Goal: Browse casually

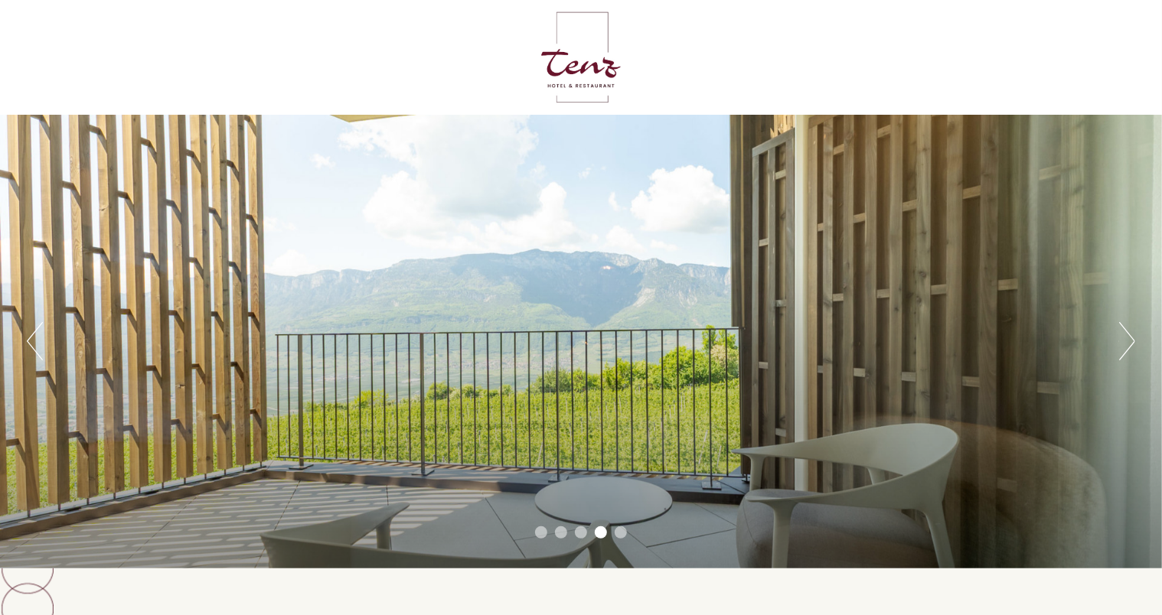
click at [1137, 339] on div "Previous Next 1 2 3 4 5" at bounding box center [581, 342] width 1162 height 454
click at [1125, 334] on button "Next" at bounding box center [1127, 341] width 16 height 38
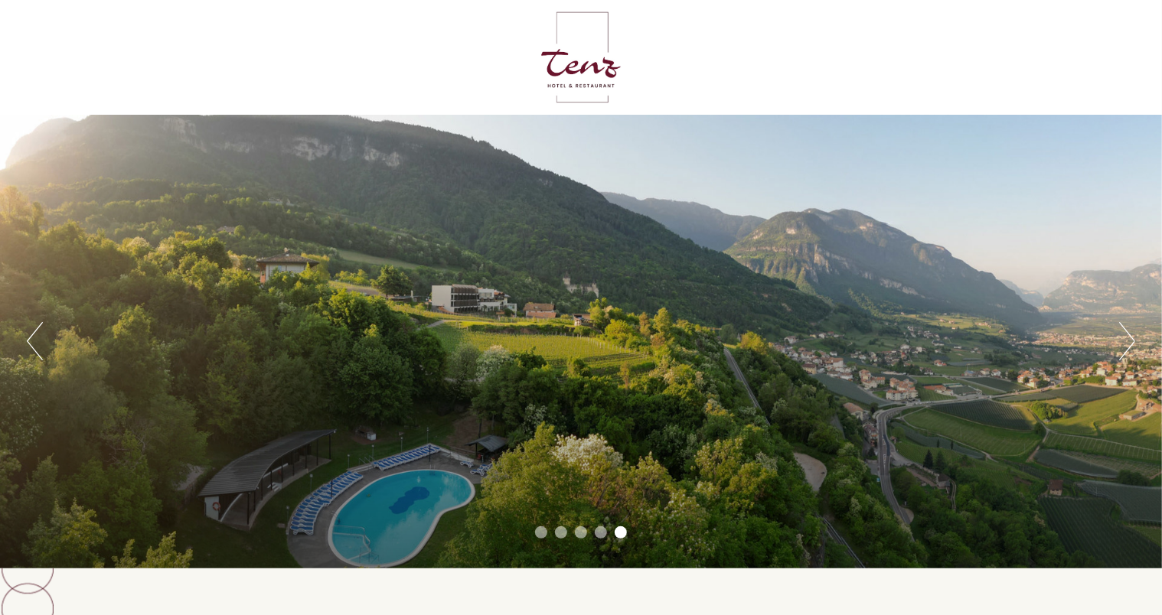
click at [1125, 334] on button "Next" at bounding box center [1127, 341] width 16 height 38
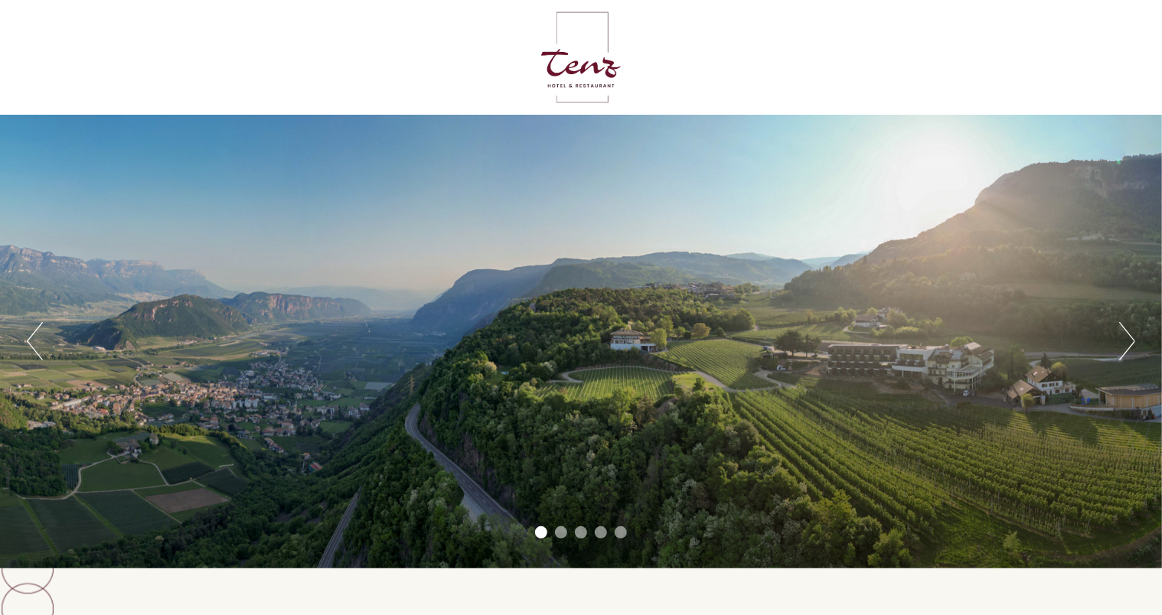
click at [1125, 334] on button "Next" at bounding box center [1127, 341] width 16 height 38
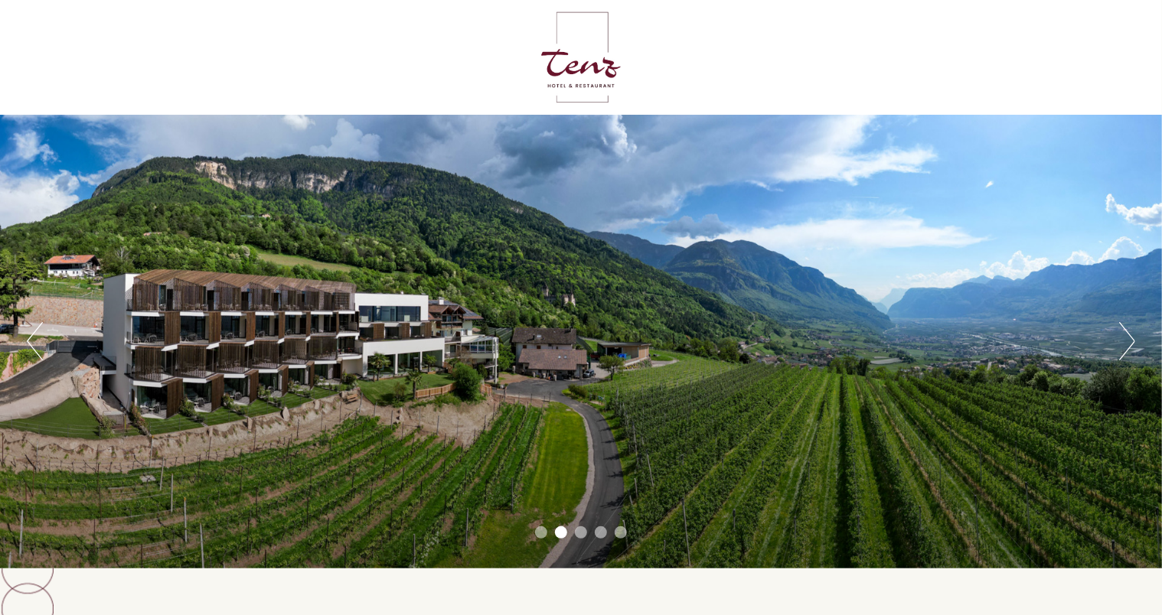
click at [1125, 334] on button "Next" at bounding box center [1127, 341] width 16 height 38
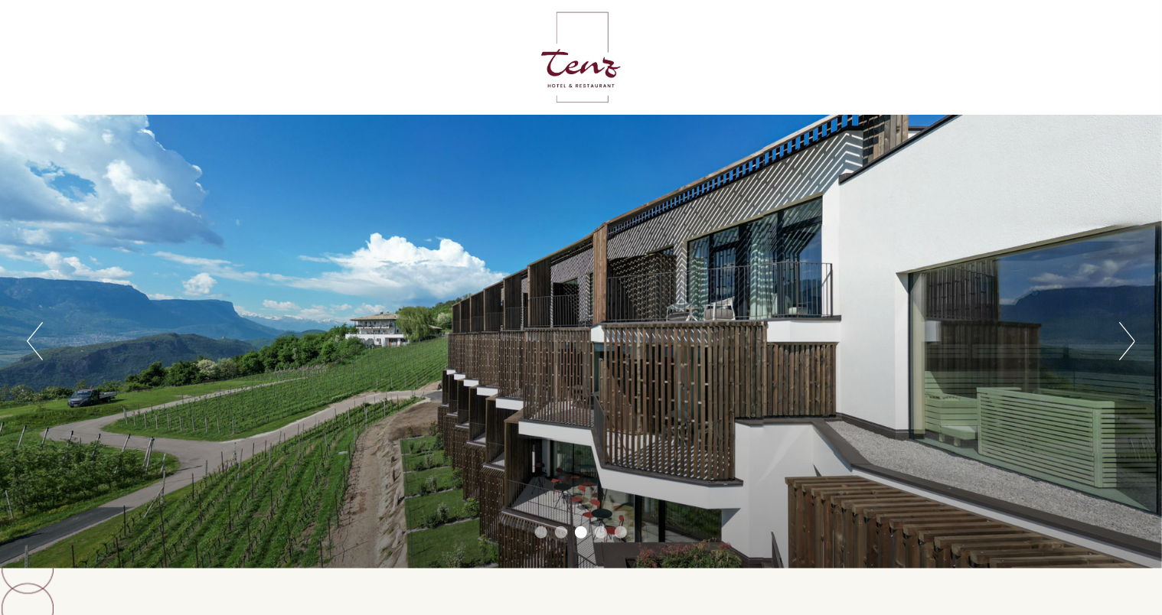
click at [1125, 334] on button "Next" at bounding box center [1127, 341] width 16 height 38
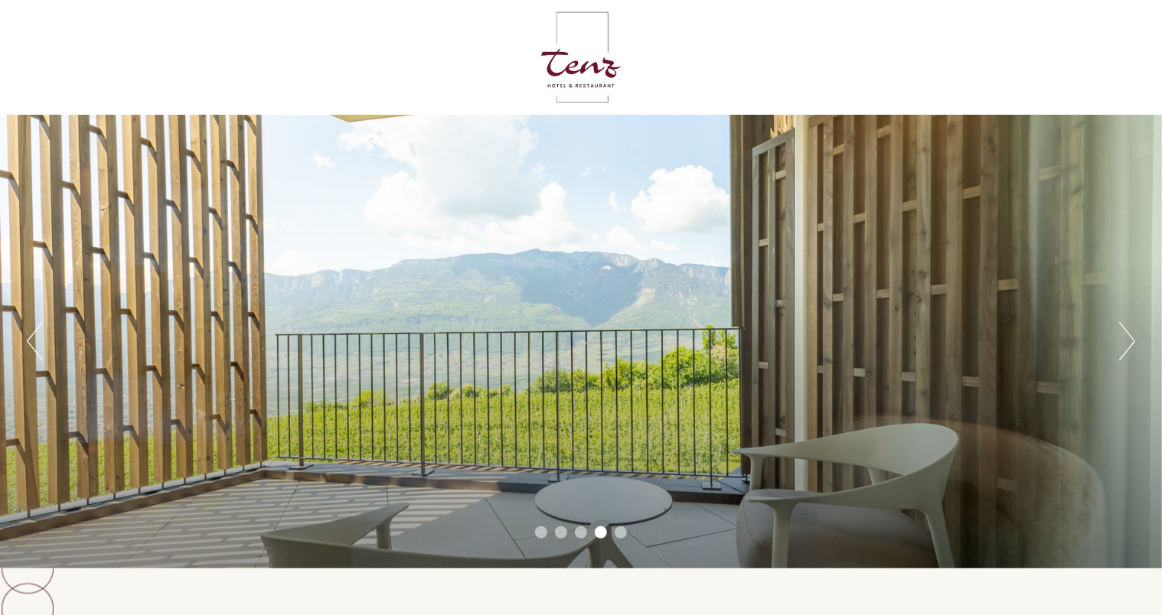
click at [1125, 334] on button "Next" at bounding box center [1127, 341] width 16 height 38
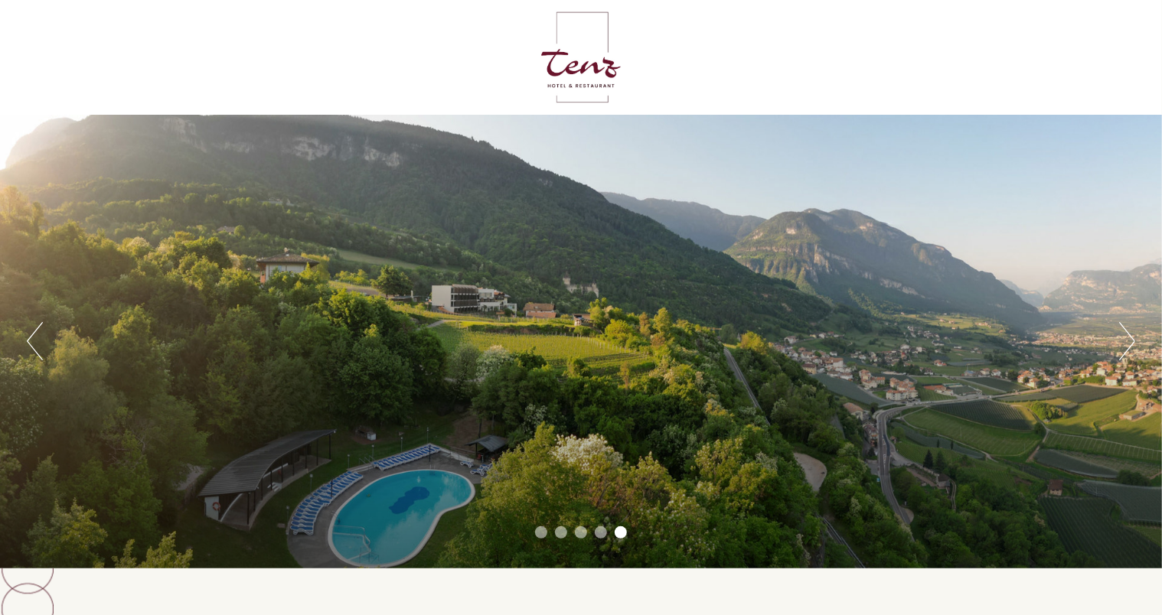
click at [1125, 334] on button "Next" at bounding box center [1127, 341] width 16 height 38
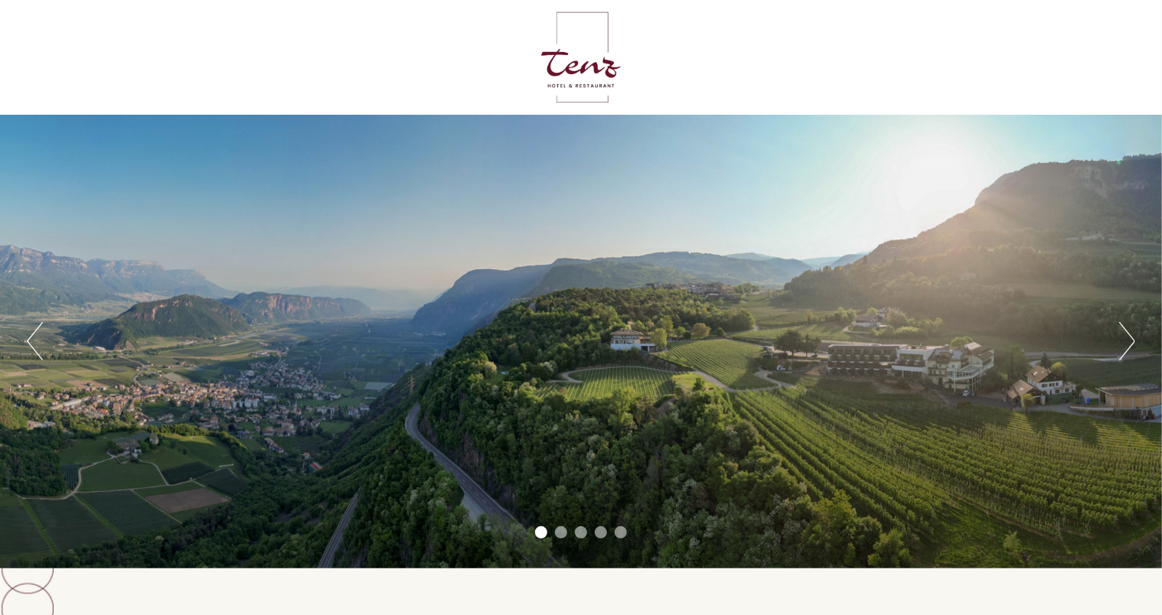
click at [1125, 334] on button "Next" at bounding box center [1127, 341] width 16 height 38
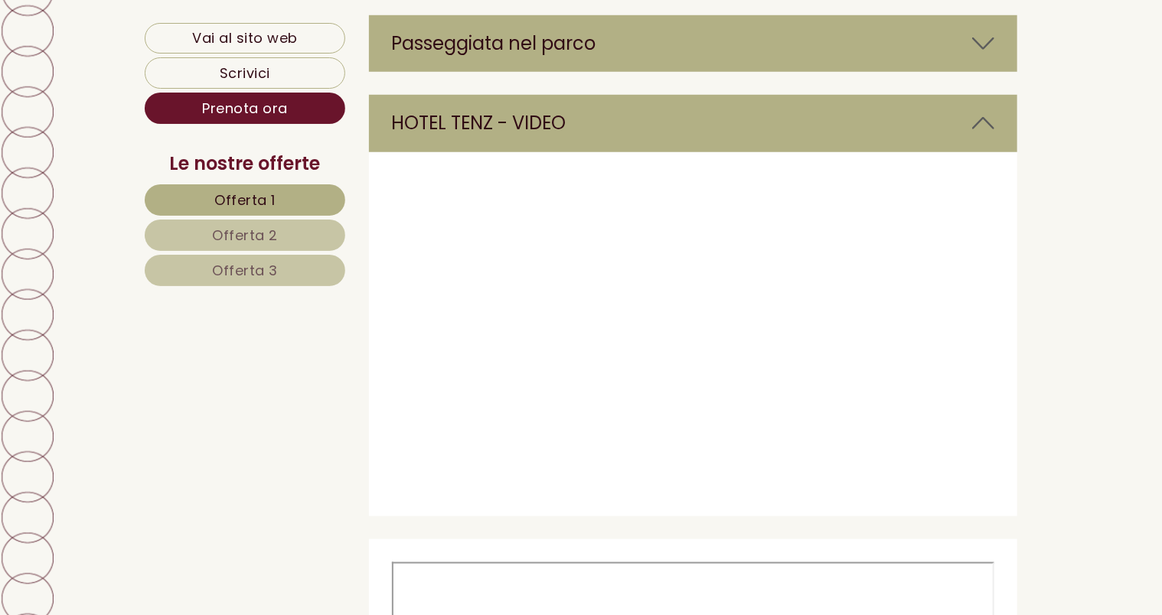
scroll to position [6506, 0]
